Goal: Information Seeking & Learning: Learn about a topic

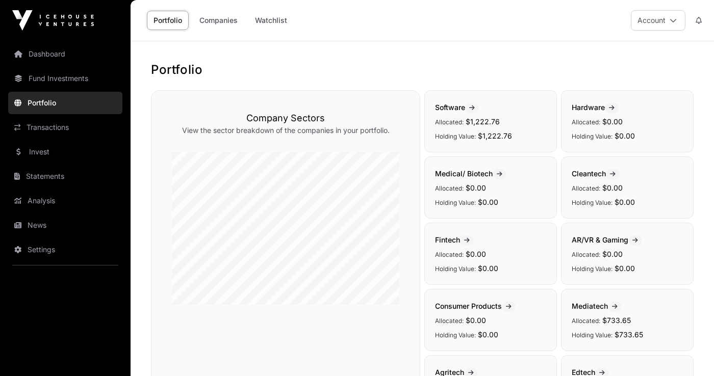
click at [49, 51] on link "Dashboard" at bounding box center [65, 54] width 114 height 22
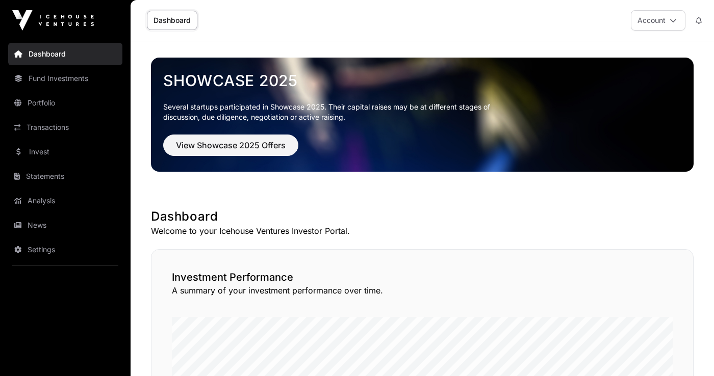
click at [63, 172] on link "Statements" at bounding box center [65, 176] width 114 height 22
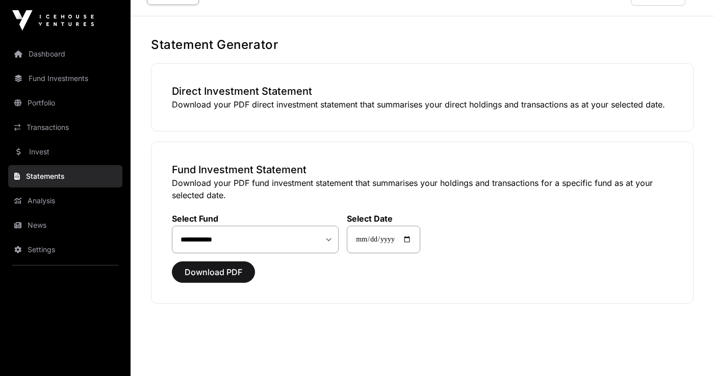
scroll to position [41, 0]
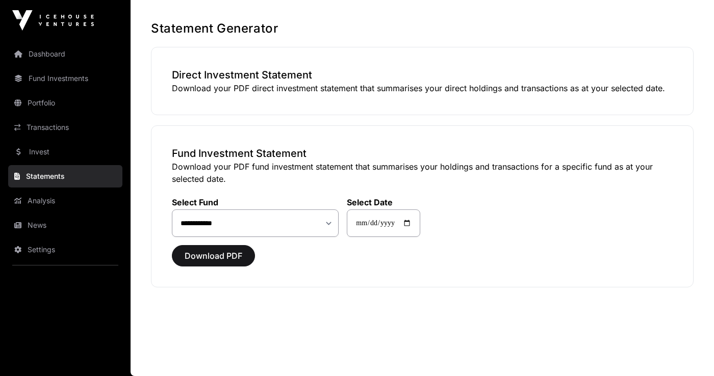
click at [85, 150] on link "Invest" at bounding box center [65, 152] width 114 height 22
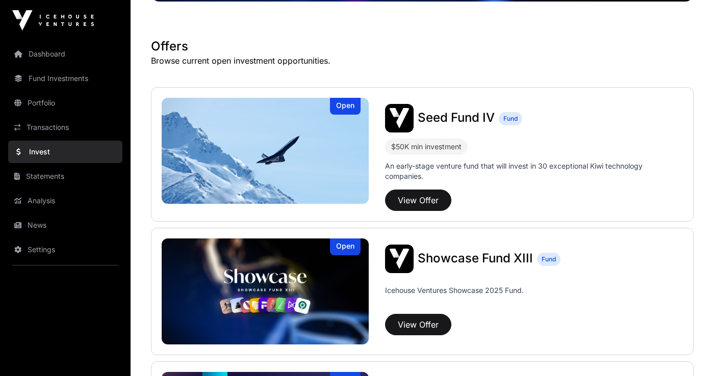
scroll to position [173, 0]
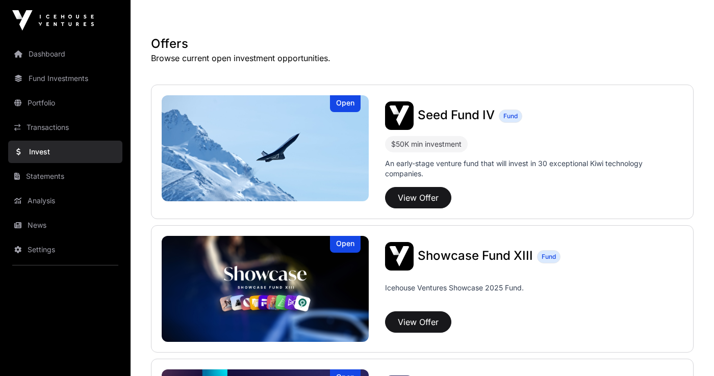
click at [320, 144] on img at bounding box center [265, 148] width 207 height 106
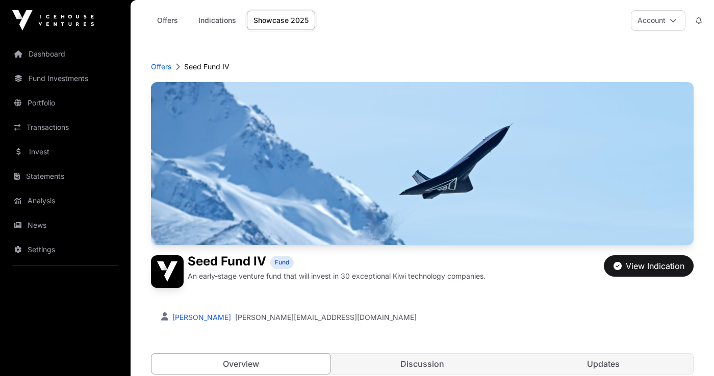
click at [167, 17] on link "Offers" at bounding box center [167, 20] width 41 height 19
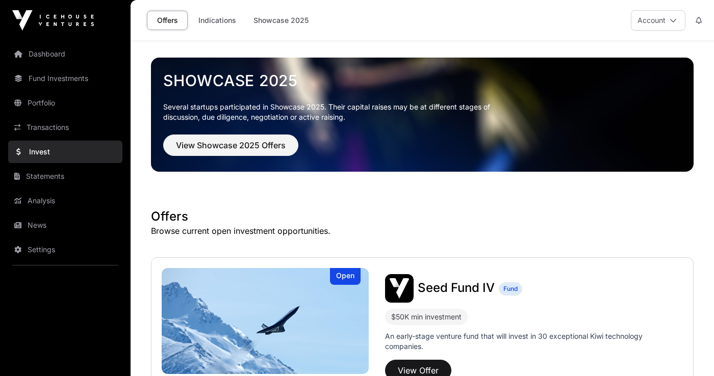
click at [215, 18] on link "Indications" at bounding box center [217, 20] width 51 height 19
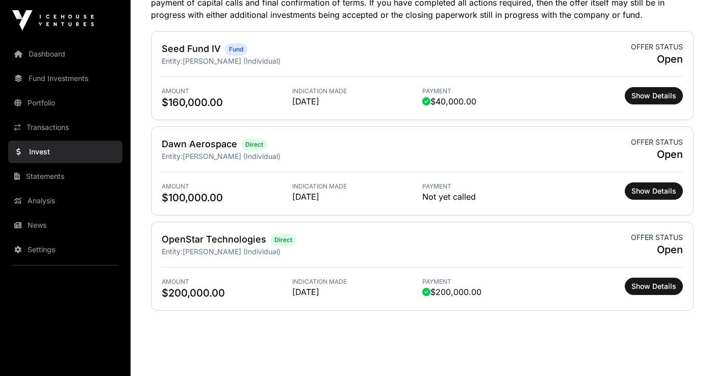
scroll to position [341, 0]
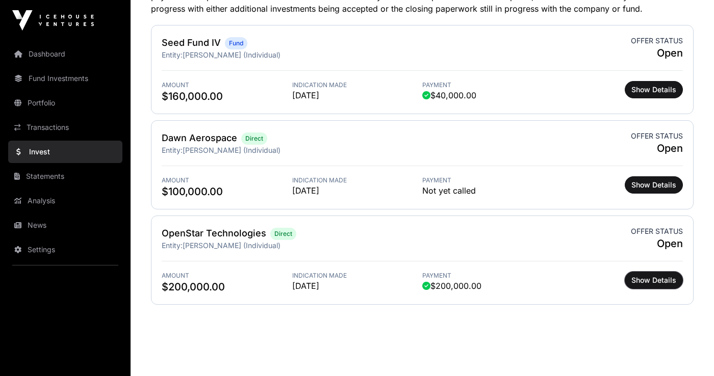
click at [667, 282] on span "Show Details" at bounding box center [653, 280] width 45 height 10
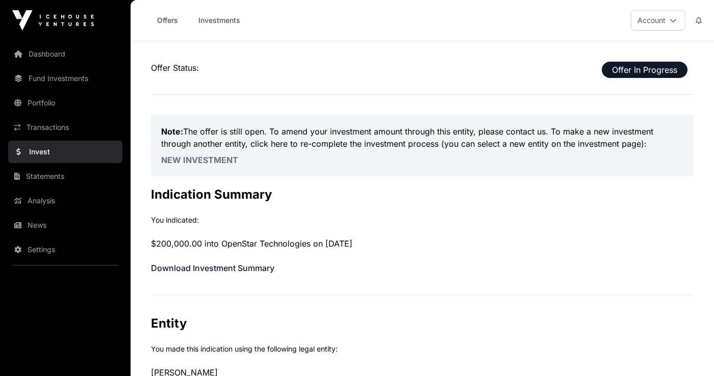
scroll to position [341, 0]
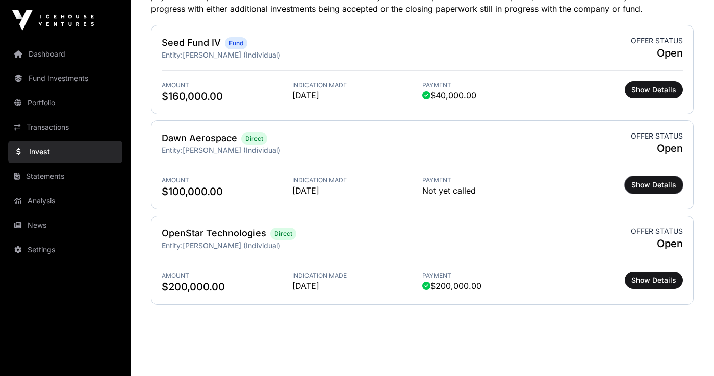
click at [650, 187] on span "Show Details" at bounding box center [653, 185] width 45 height 10
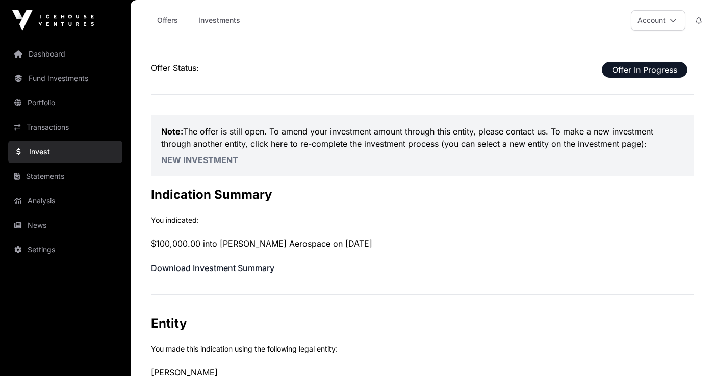
click at [172, 15] on link "Offers" at bounding box center [167, 20] width 41 height 19
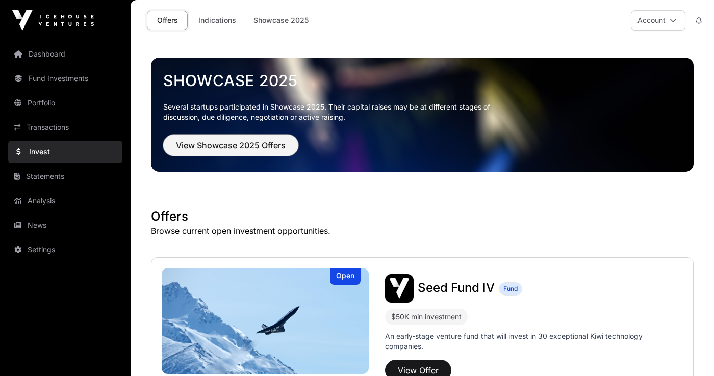
click at [271, 147] on span "View Showcase 2025 Offers" at bounding box center [231, 145] width 110 height 12
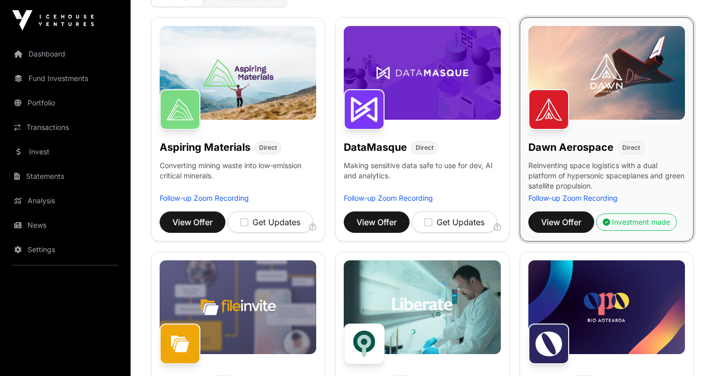
scroll to position [151, 0]
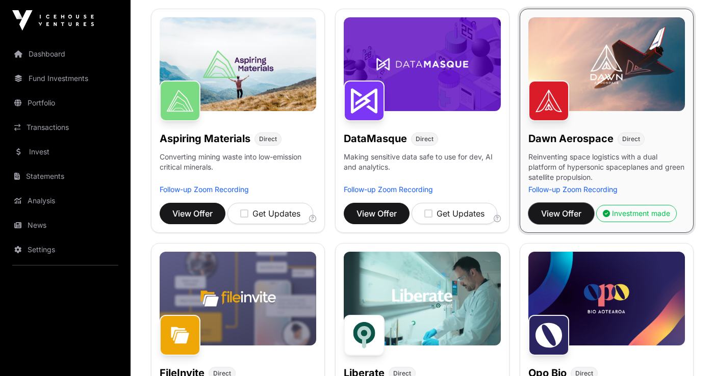
click at [572, 213] on span "View Offer" at bounding box center [561, 213] width 40 height 12
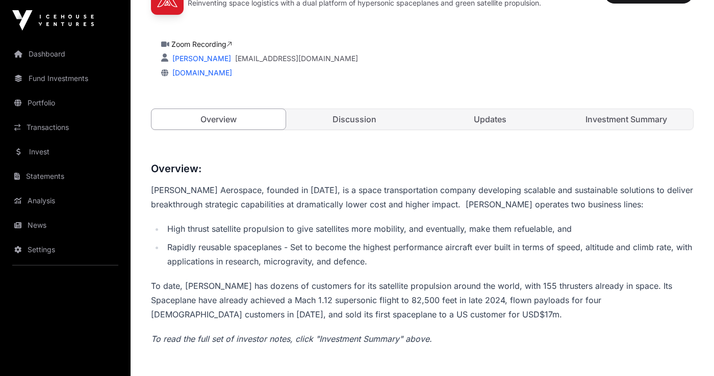
scroll to position [282, 0]
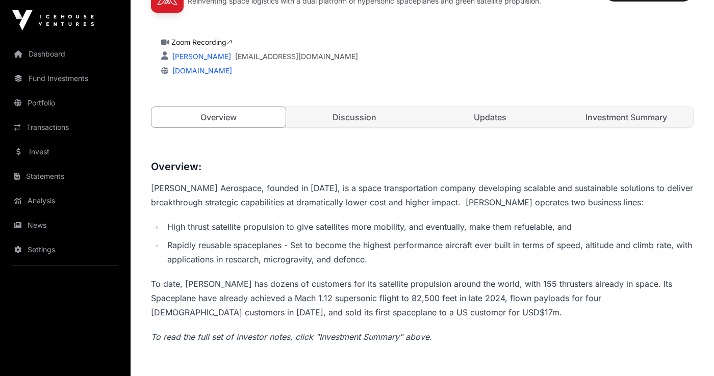
click at [516, 115] on link "Updates" at bounding box center [490, 117] width 134 height 20
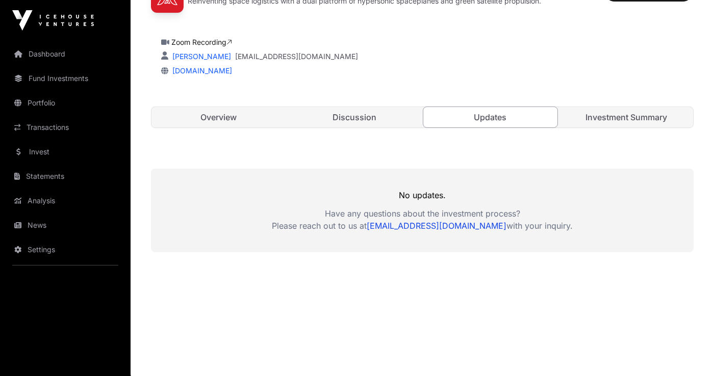
click at [380, 117] on link "Discussion" at bounding box center [354, 117] width 134 height 20
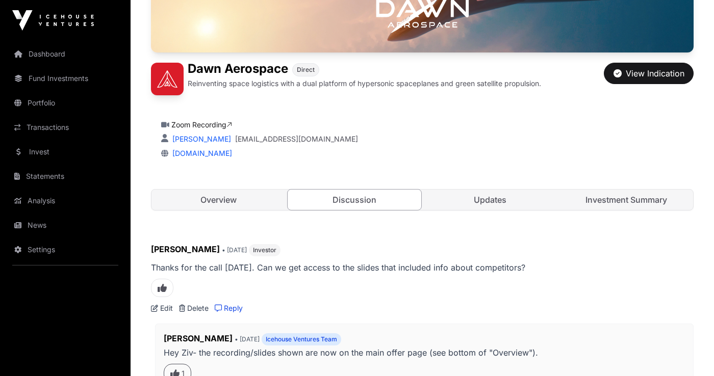
scroll to position [200, 0]
click at [643, 201] on link "Investment Summary" at bounding box center [626, 199] width 134 height 20
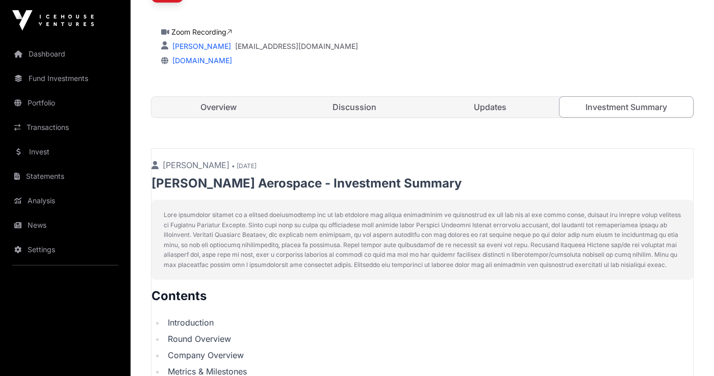
scroll to position [296, 0]
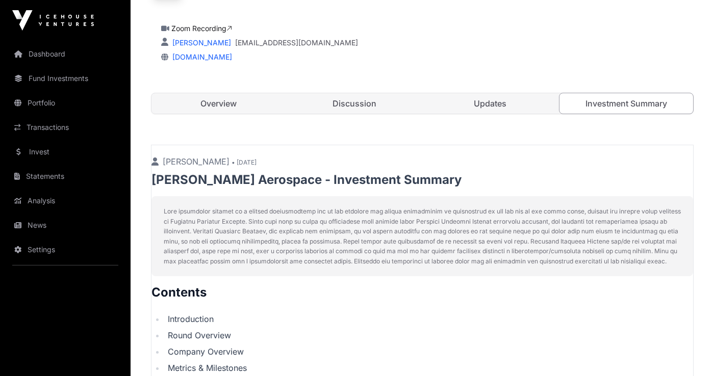
click at [212, 101] on link "Overview" at bounding box center [218, 103] width 134 height 20
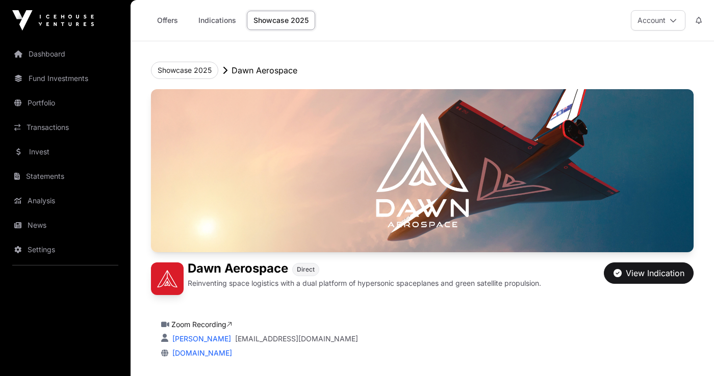
click at [219, 21] on link "Indications" at bounding box center [217, 20] width 51 height 19
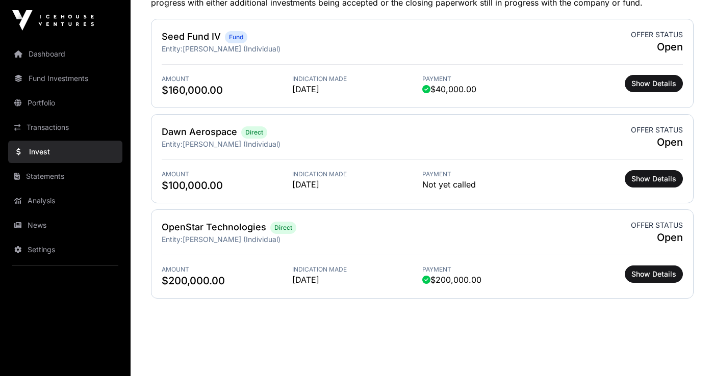
scroll to position [355, 0]
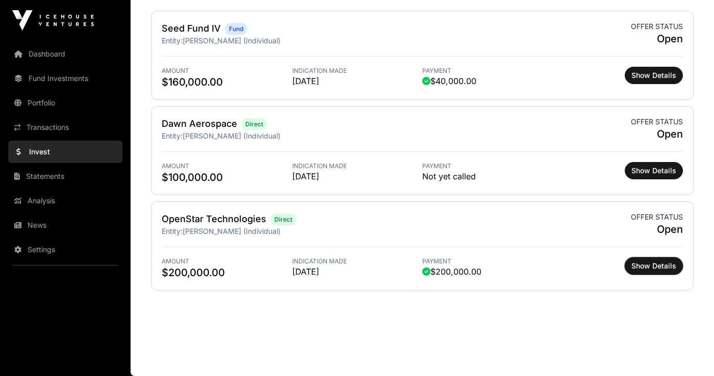
click at [656, 266] on span "Show Details" at bounding box center [653, 266] width 45 height 10
